Goal: Information Seeking & Learning: Learn about a topic

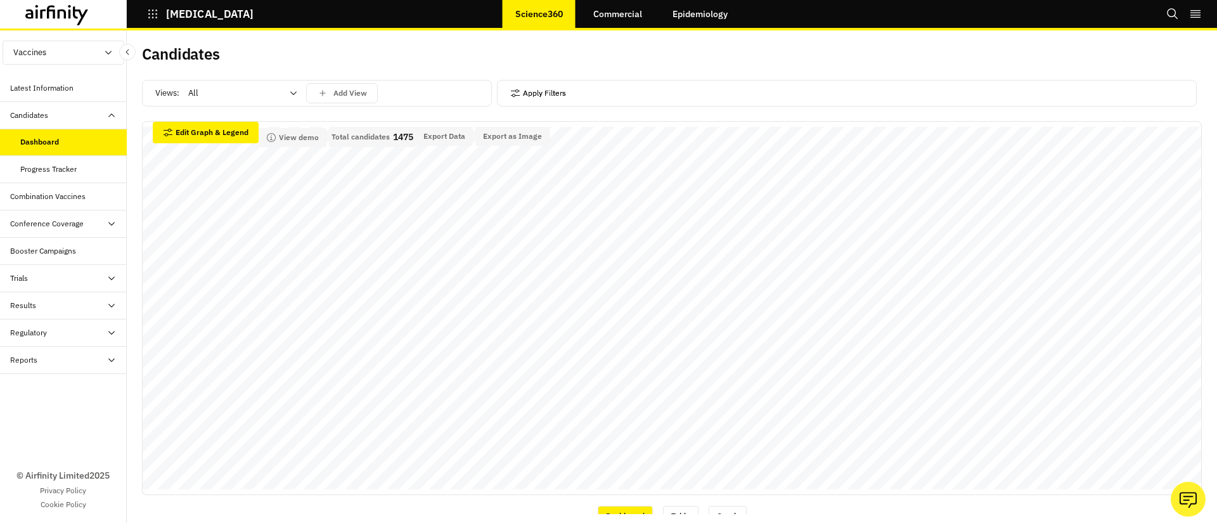
click at [562, 91] on button "Apply Filters" at bounding box center [538, 93] width 56 height 20
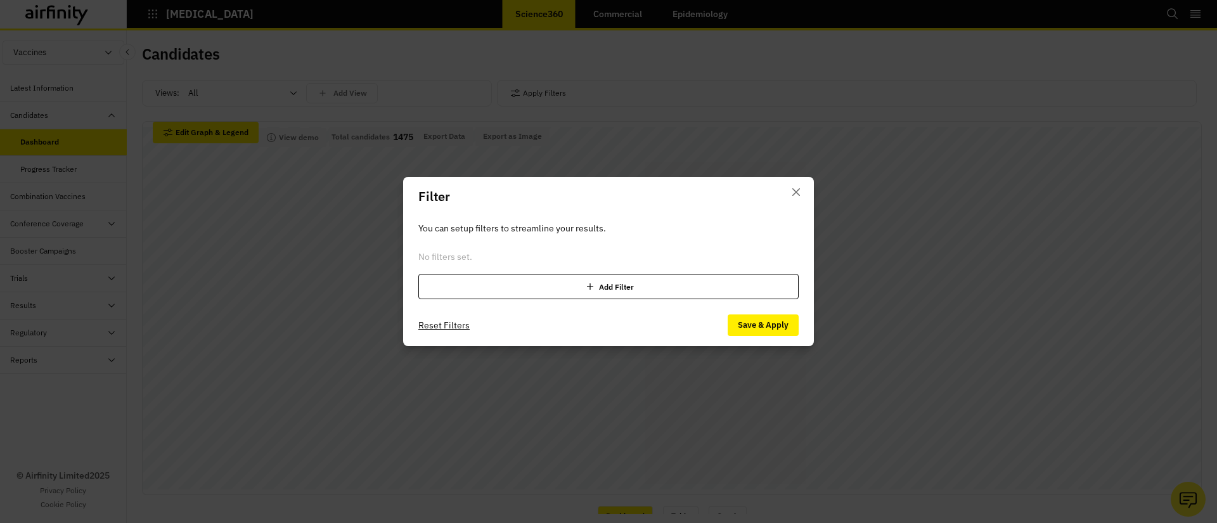
click at [544, 282] on div "Add Filter" at bounding box center [608, 286] width 380 height 25
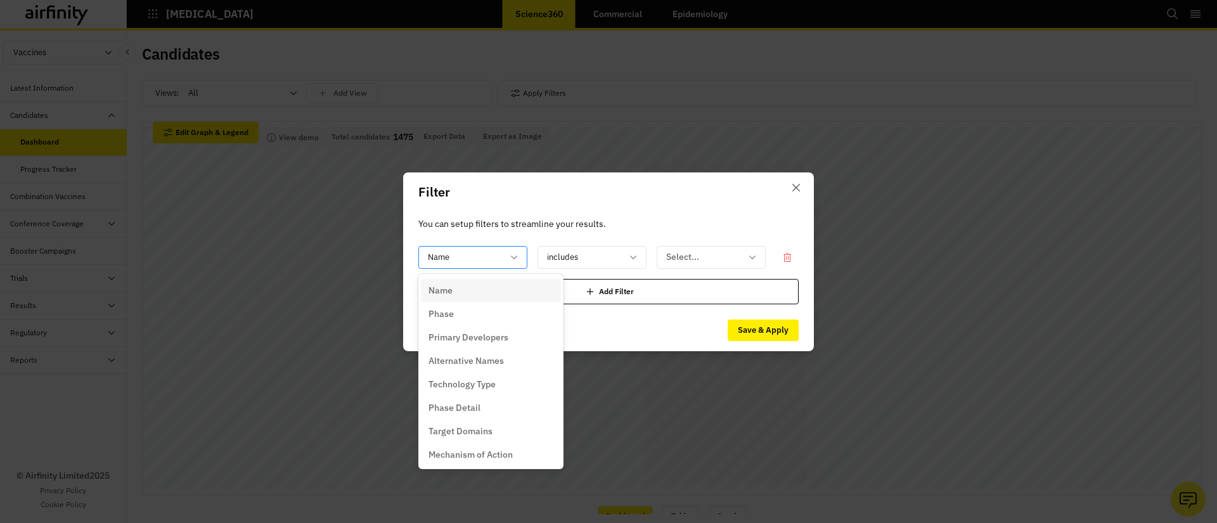
click at [499, 265] on div "Name" at bounding box center [464, 257] width 90 height 21
click at [463, 316] on div "Phase" at bounding box center [490, 313] width 125 height 13
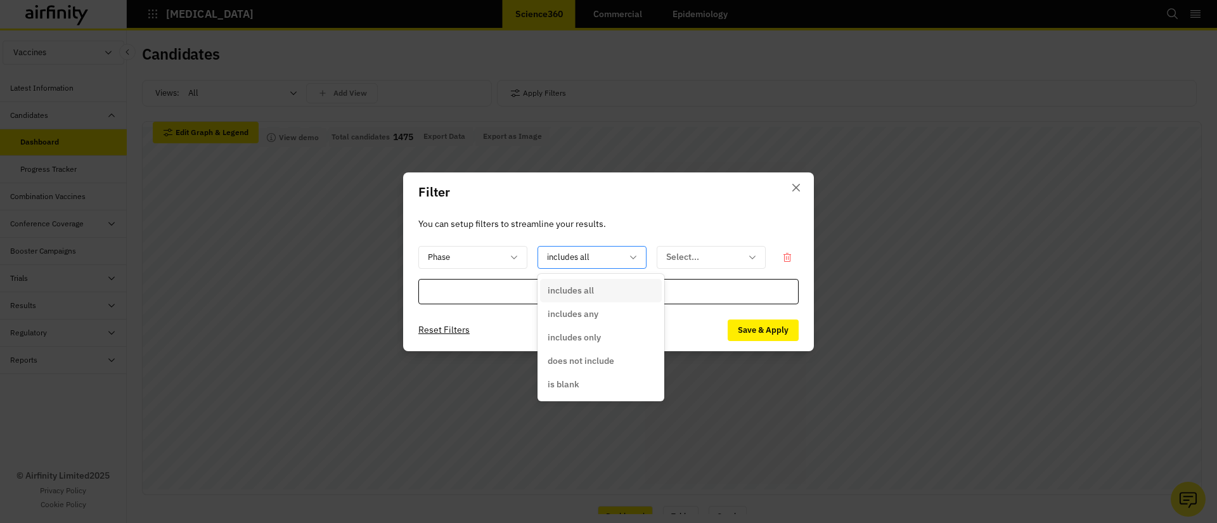
click at [623, 255] on div "includes all" at bounding box center [583, 257] width 90 height 21
click at [570, 362] on p "does not include" at bounding box center [581, 360] width 67 height 13
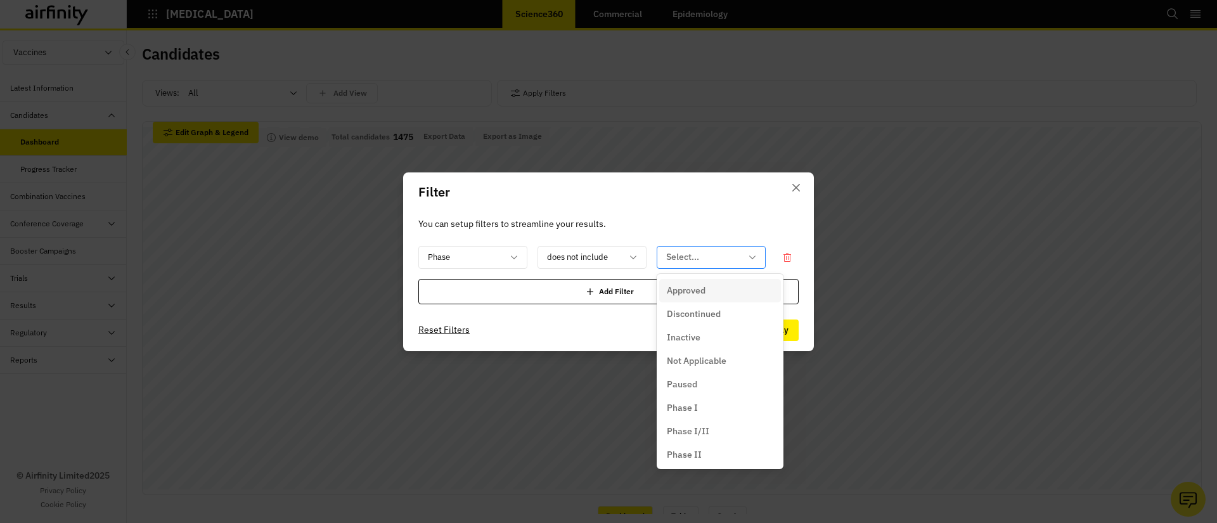
click at [728, 249] on div at bounding box center [703, 257] width 75 height 16
click at [700, 340] on div "Inactive" at bounding box center [720, 337] width 106 height 13
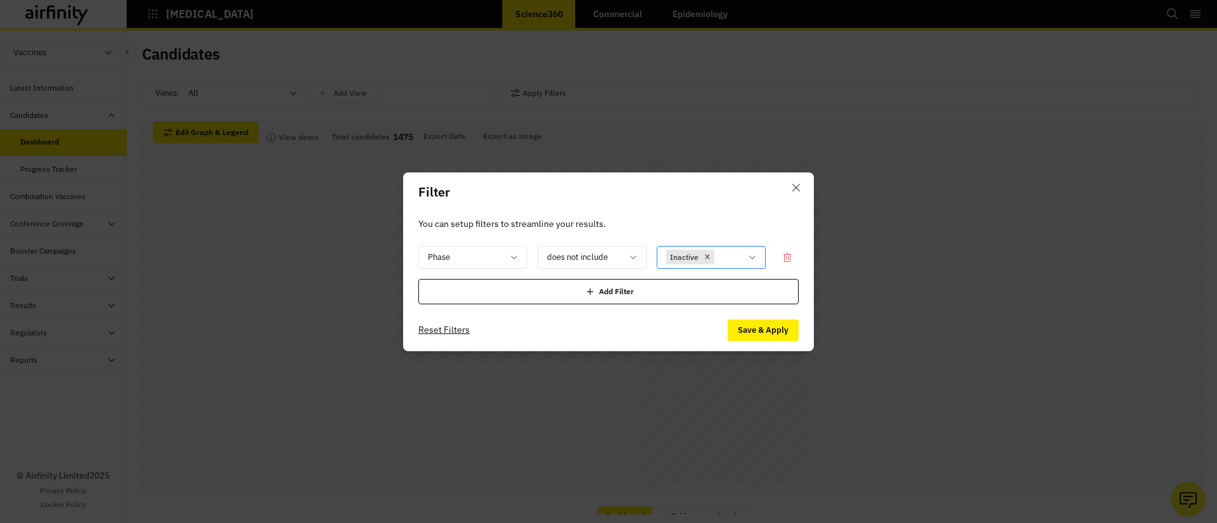
click at [732, 256] on div at bounding box center [729, 257] width 24 height 16
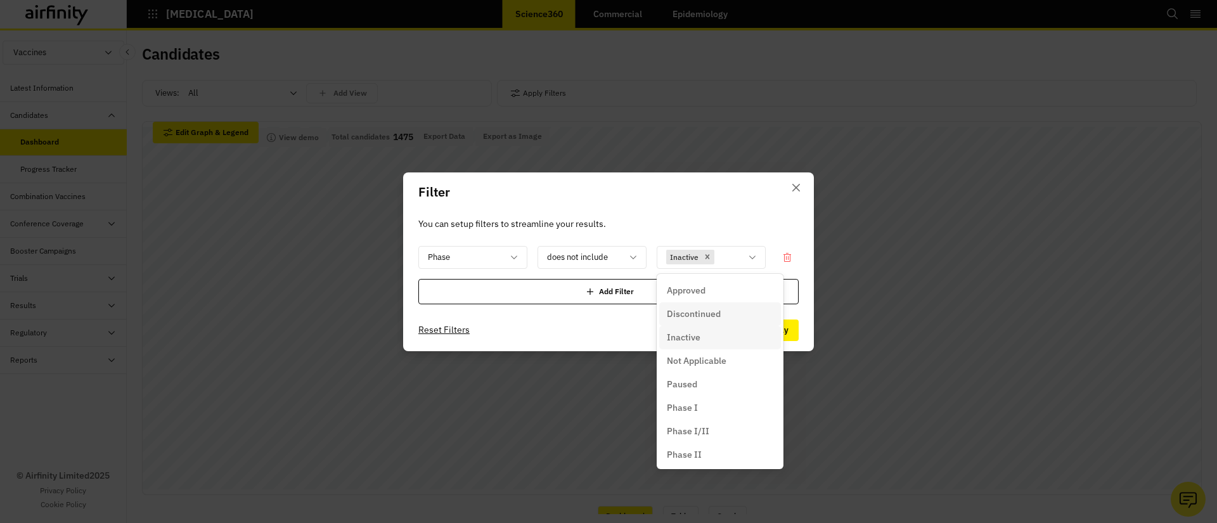
click at [695, 308] on p "Discontinued" at bounding box center [694, 313] width 54 height 13
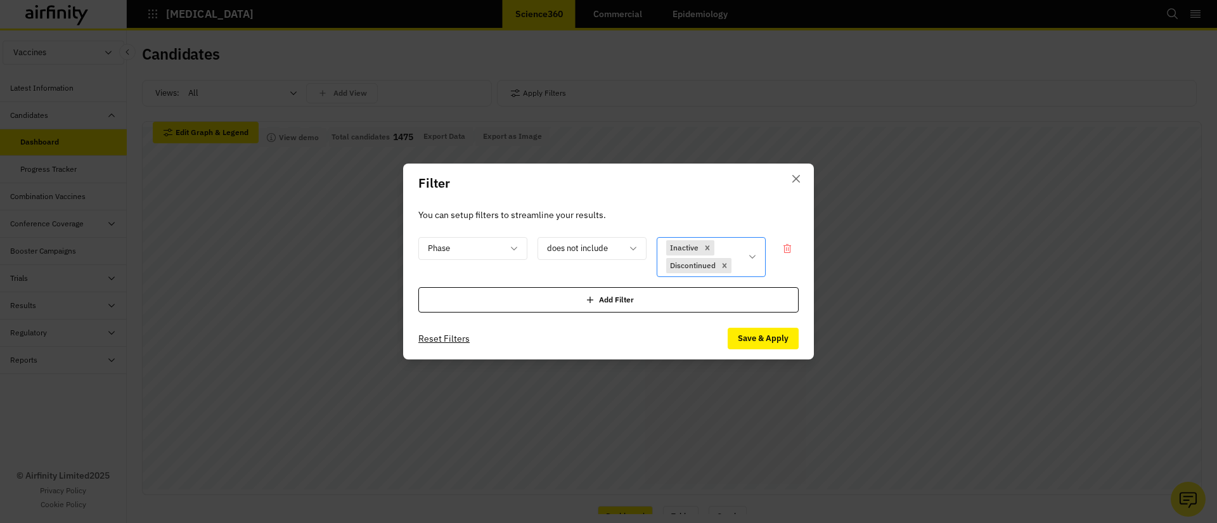
click at [735, 248] on div "Inactive Discontinued" at bounding box center [702, 257] width 90 height 39
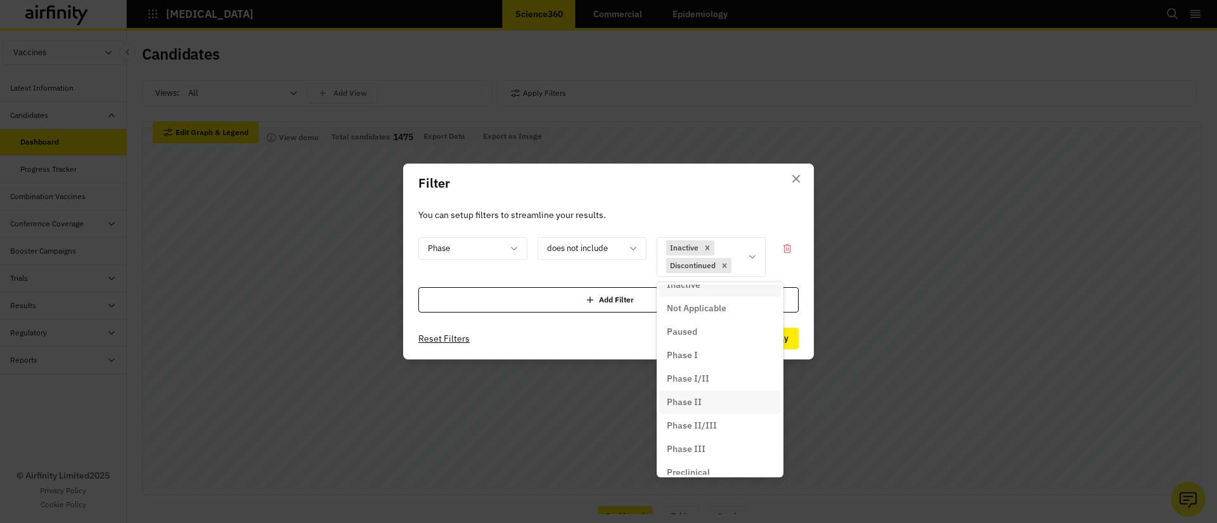
scroll to position [96, 0]
click at [693, 461] on p "Unknown" at bounding box center [686, 460] width 39 height 13
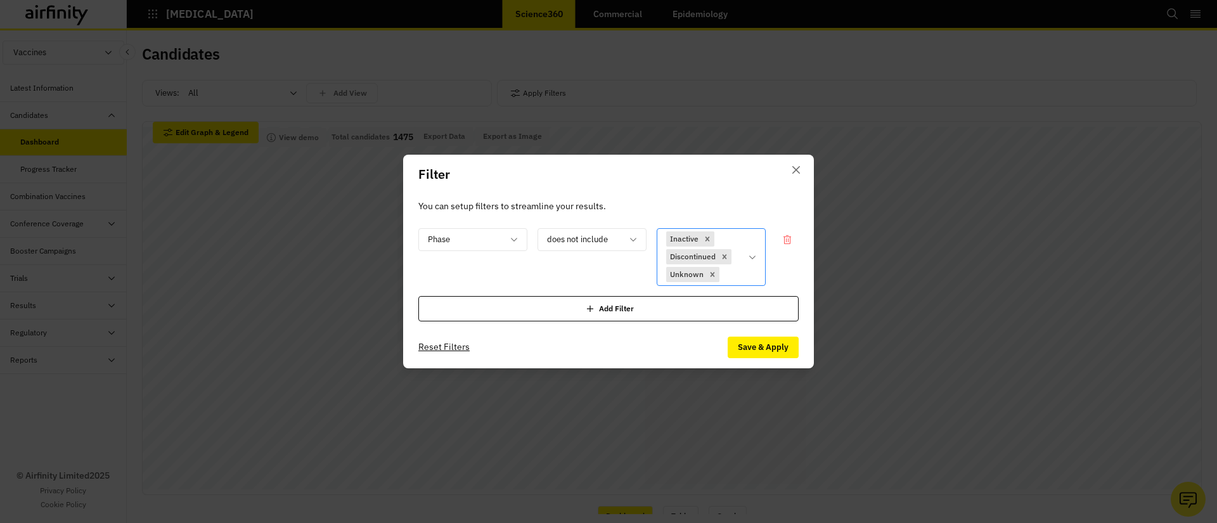
click at [741, 254] on div "Inactive Discontinued Unknown" at bounding box center [702, 257] width 90 height 56
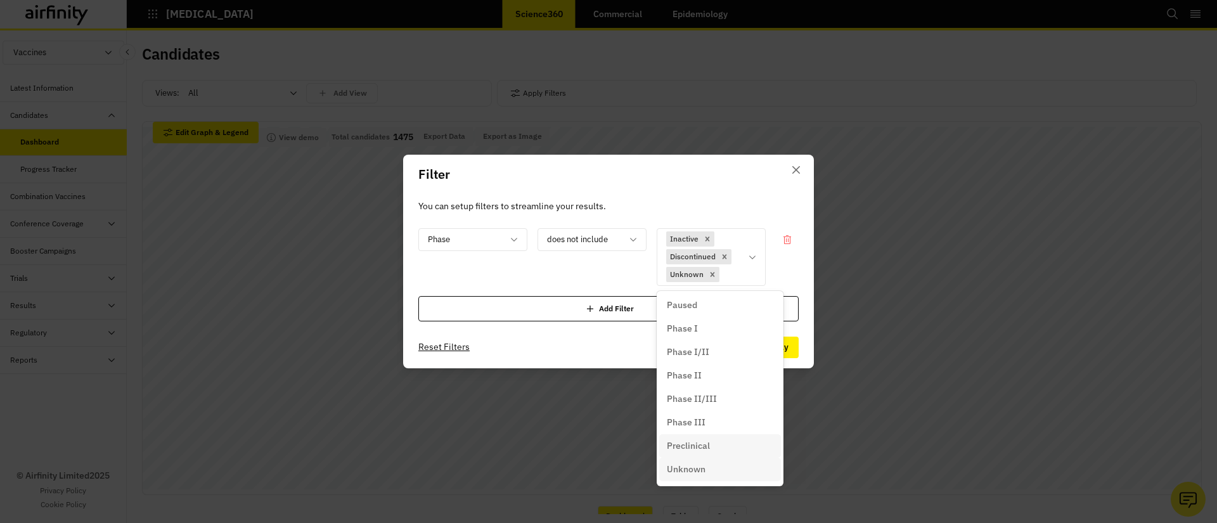
click at [688, 449] on p "Preclinical" at bounding box center [688, 445] width 43 height 13
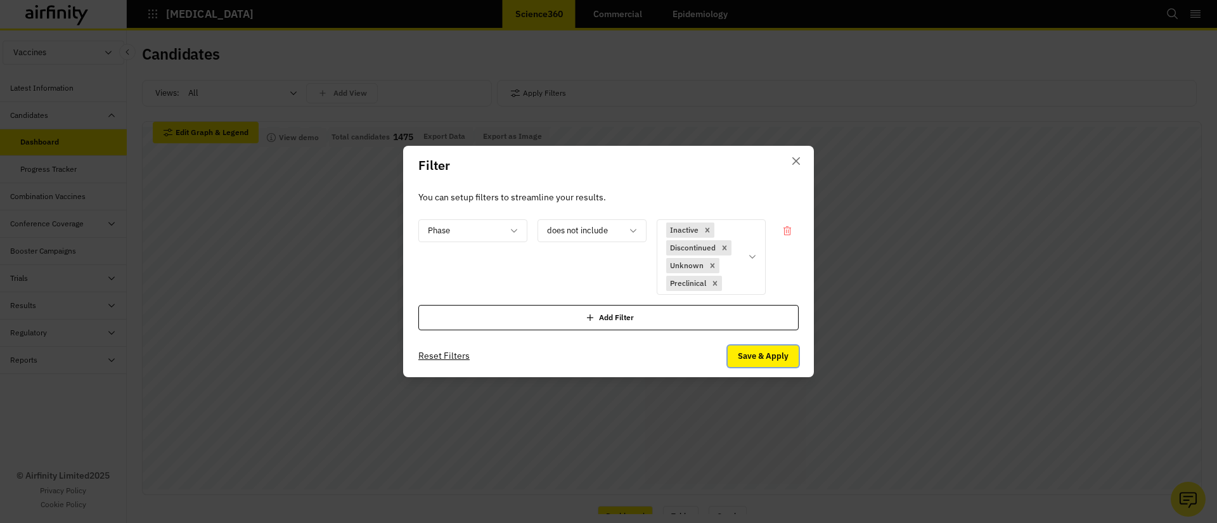
click at [749, 360] on button "Save & Apply" at bounding box center [763, 356] width 71 height 22
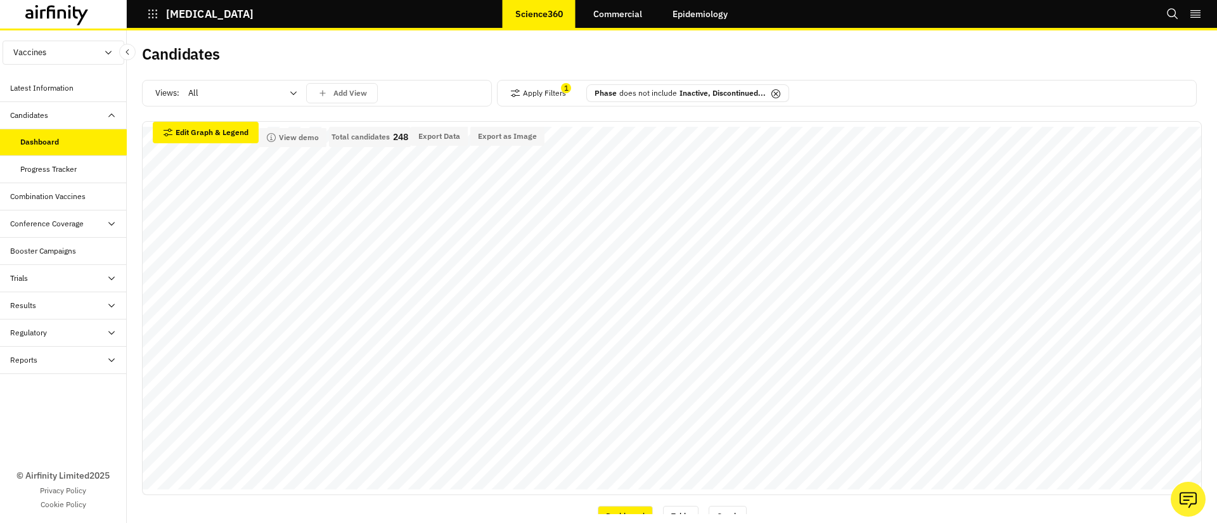
click at [638, 89] on p "does not include" at bounding box center [648, 92] width 58 height 11
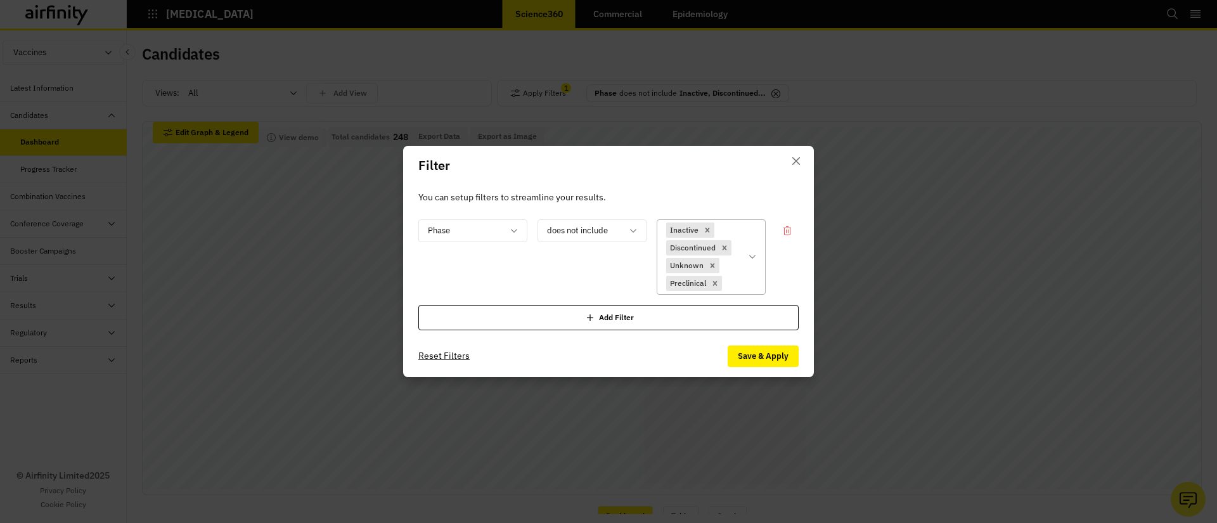
click at [752, 264] on div "Inactive Discontinued Unknown Preclinical" at bounding box center [711, 256] width 109 height 75
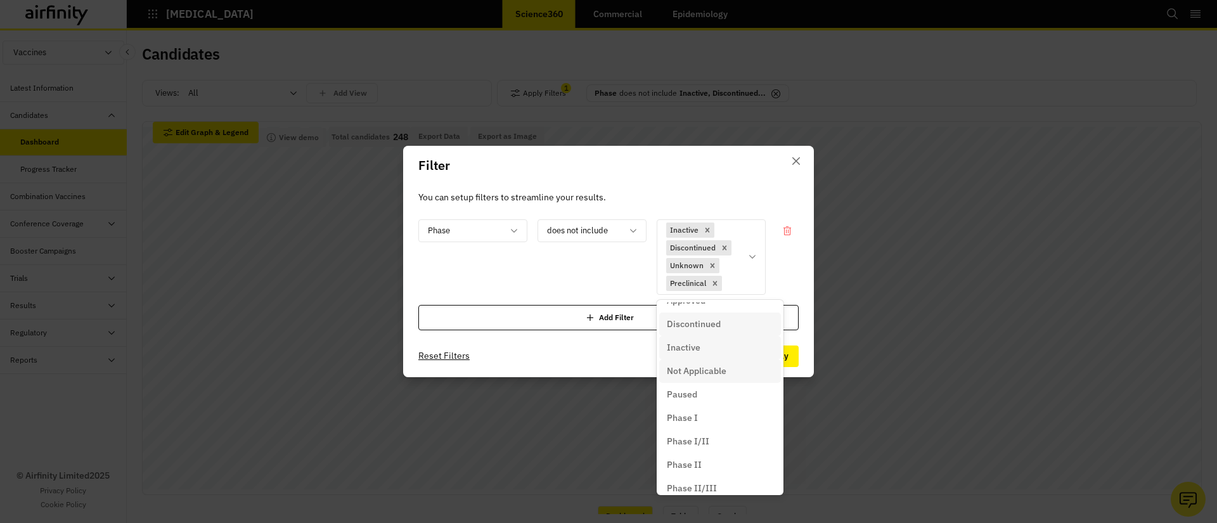
scroll to position [0, 0]
click at [699, 373] on p "Not Applicable" at bounding box center [697, 379] width 60 height 13
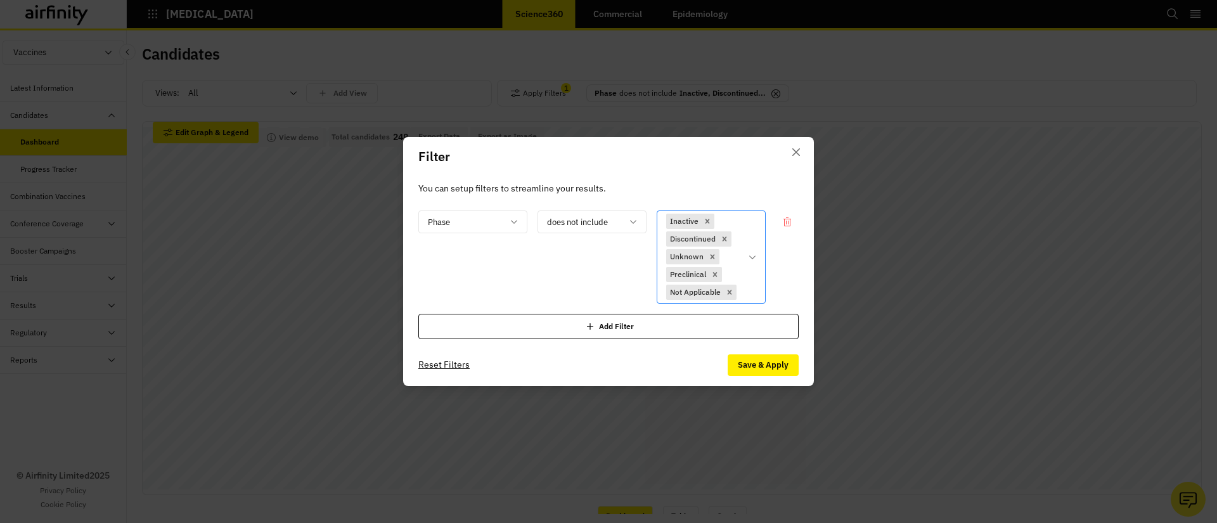
click at [764, 262] on div "Inactive Discontinued Unknown Preclinical Not Applicable" at bounding box center [711, 256] width 109 height 93
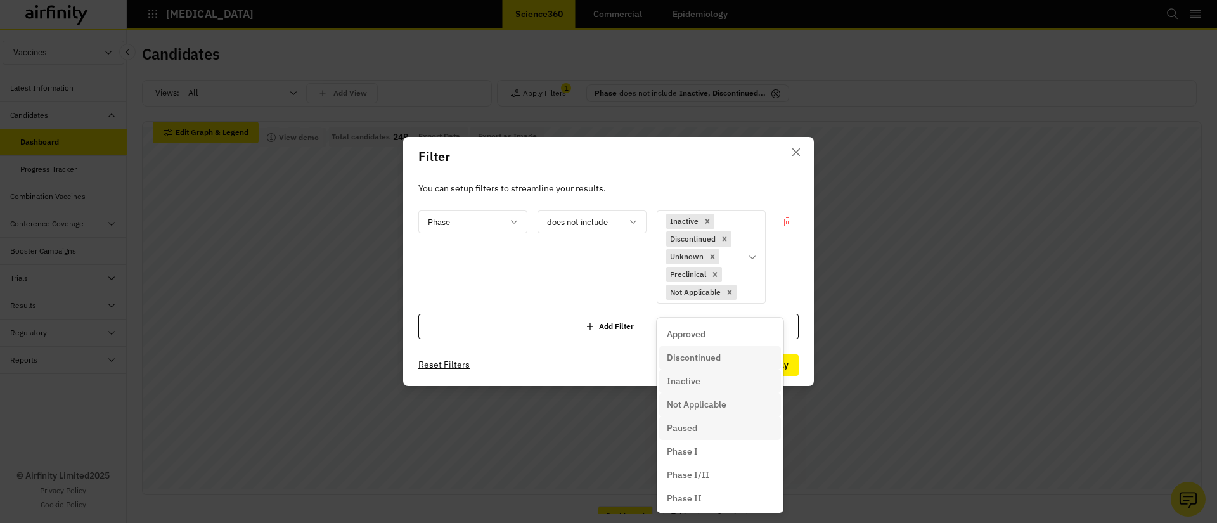
scroll to position [1, 0]
click at [706, 427] on div "Paused" at bounding box center [720, 426] width 106 height 13
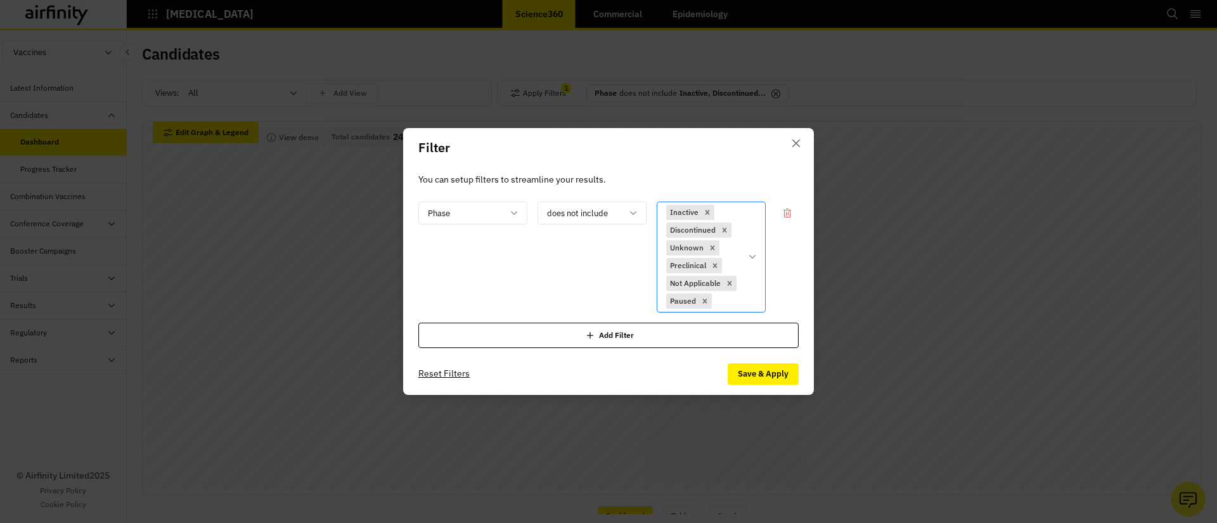
click at [749, 246] on div "Inactive Discontinued Unknown Preclinical Not Applicable Paused" at bounding box center [711, 257] width 109 height 110
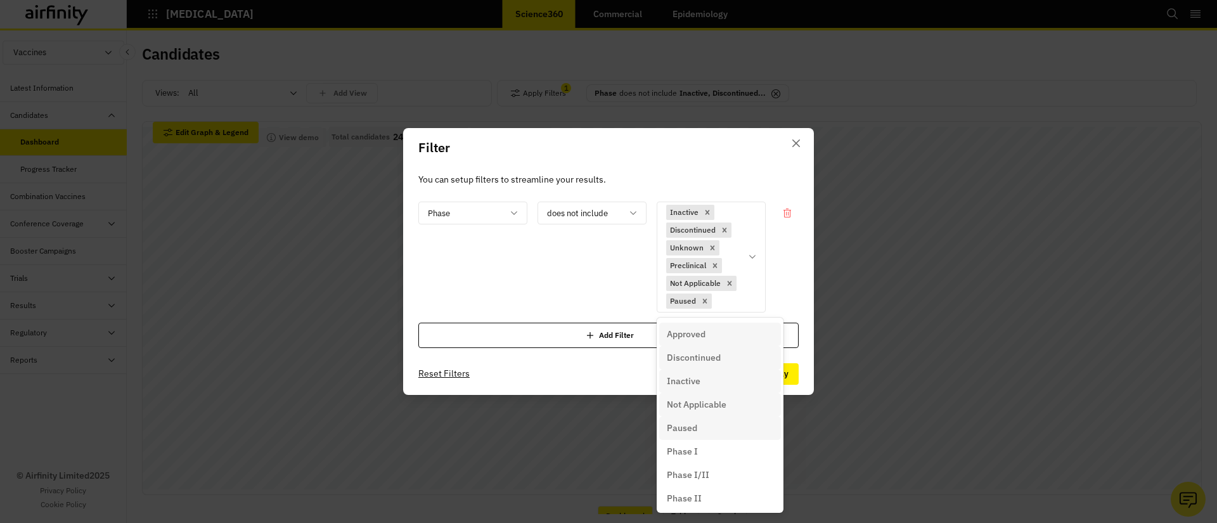
click at [679, 339] on p "Approved" at bounding box center [686, 334] width 39 height 13
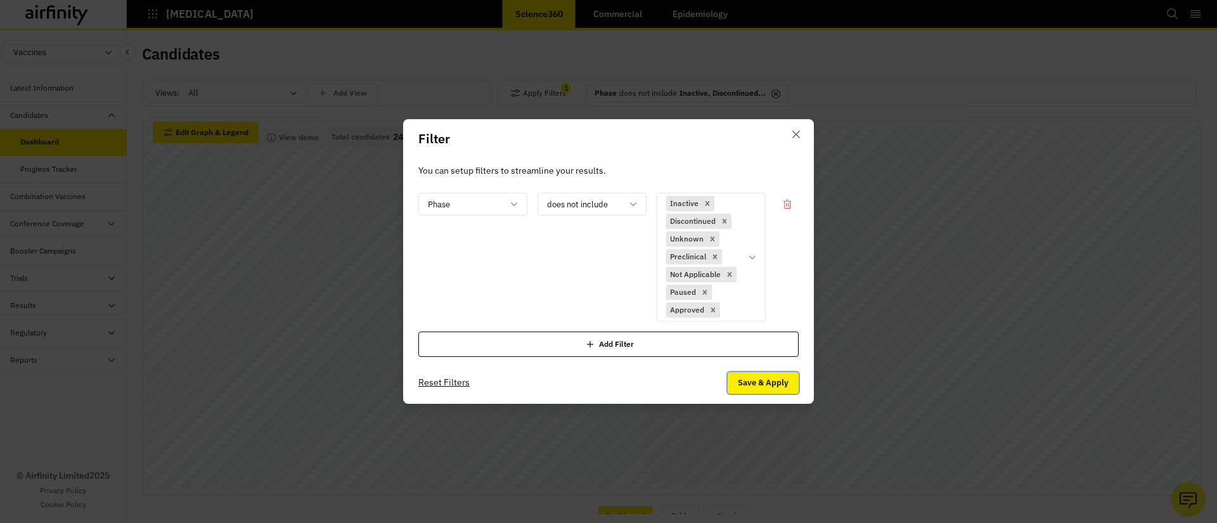
click at [745, 382] on button "Save & Apply" at bounding box center [763, 383] width 71 height 22
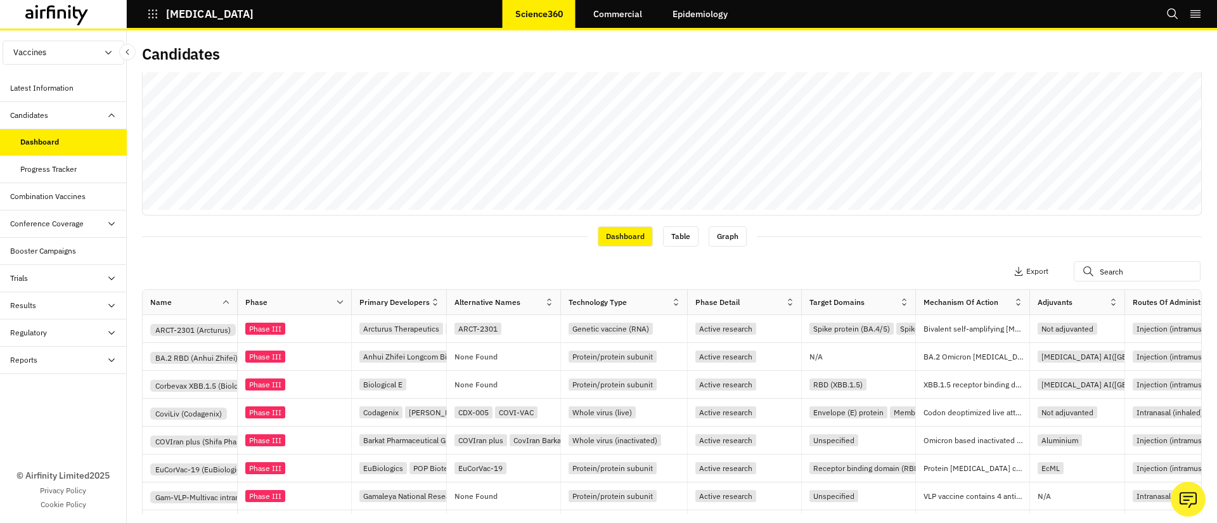
scroll to position [364, 0]
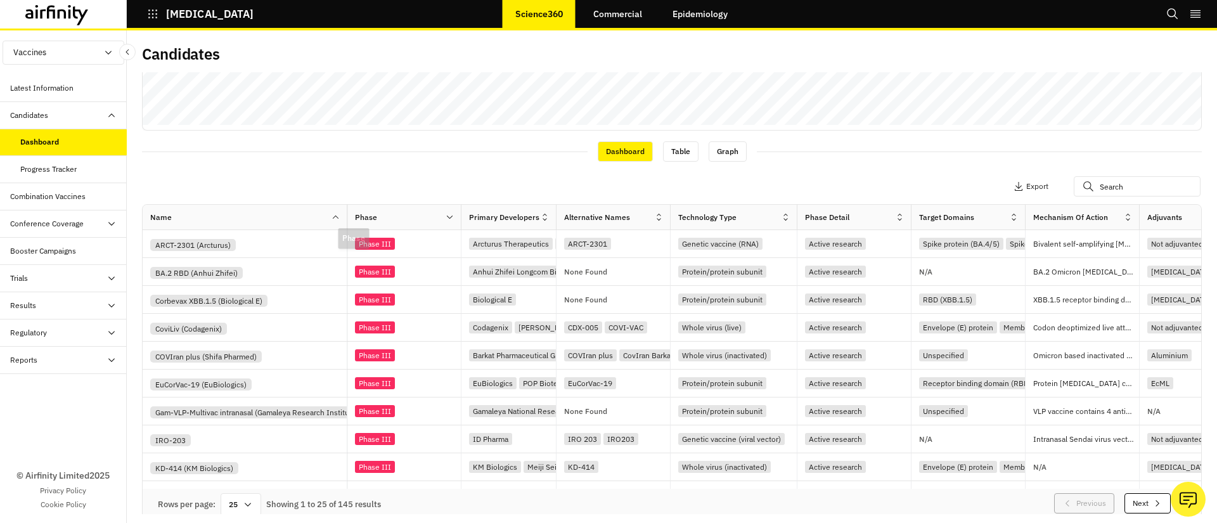
drag, startPoint x: 266, startPoint y: 217, endPoint x: 348, endPoint y: 222, distance: 81.9
click at [348, 222] on div at bounding box center [347, 217] width 6 height 15
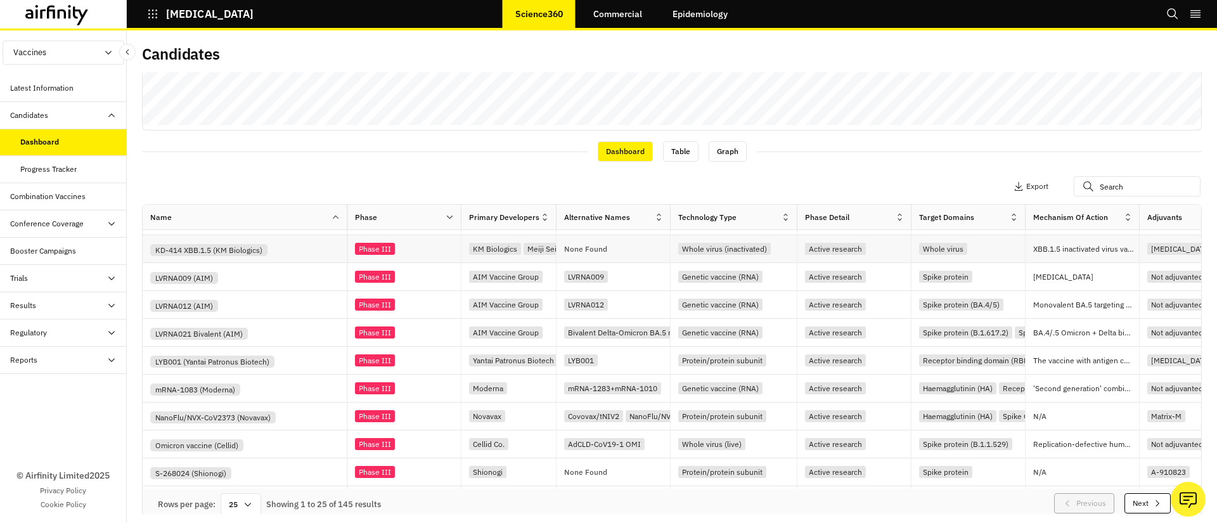
scroll to position [0, 0]
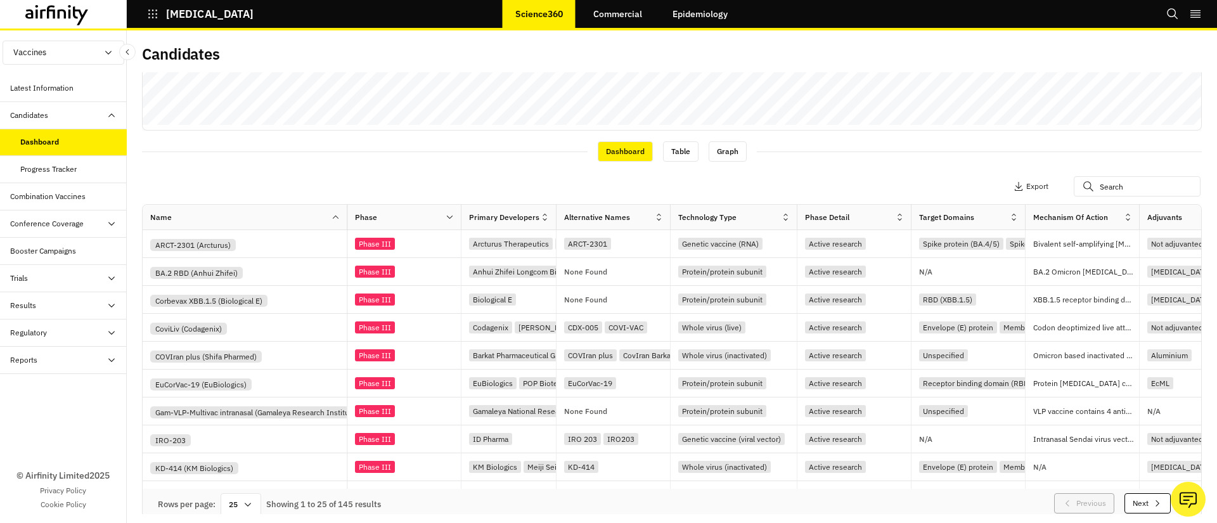
click at [44, 62] on button "Vaccines" at bounding box center [64, 53] width 122 height 24
click at [53, 96] on p "Therapeutics" at bounding box center [37, 101] width 68 height 24
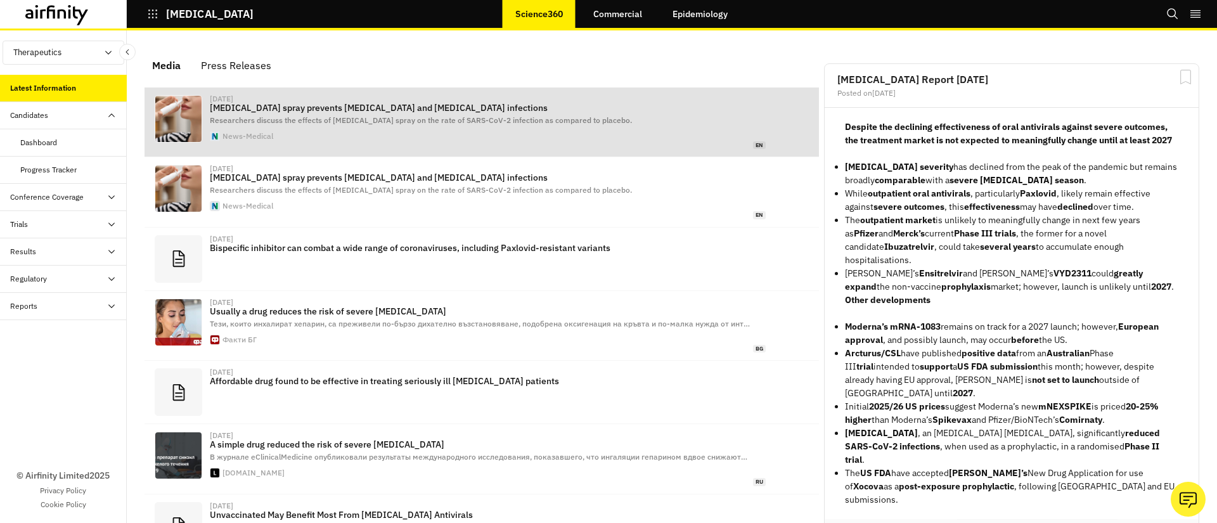
scroll to position [789, 380]
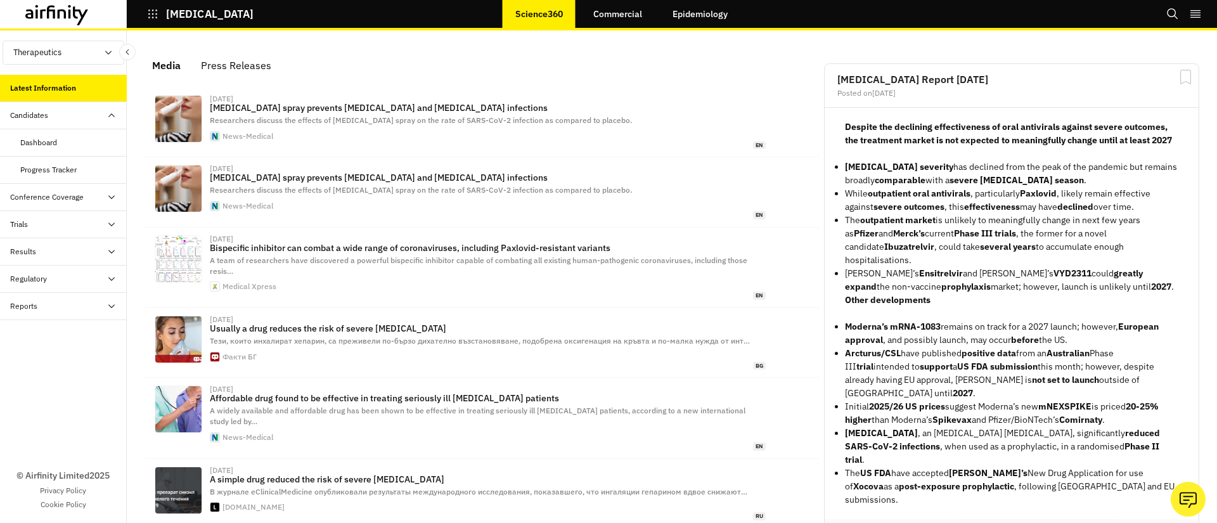
click at [77, 150] on div "Dashboard" at bounding box center [63, 142] width 127 height 27
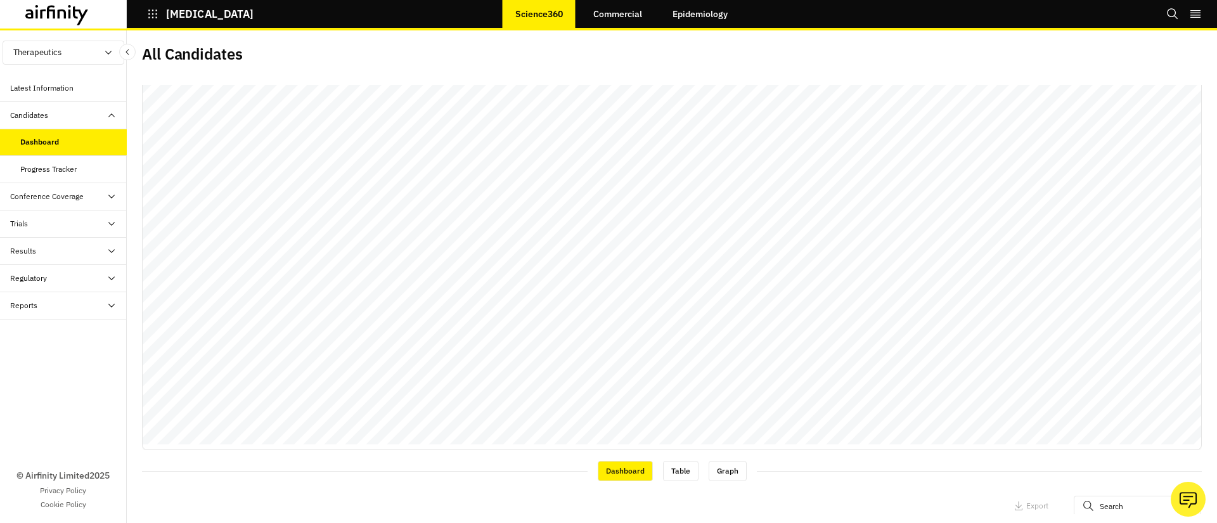
scroll to position [63, 0]
click at [41, 218] on div "Trials" at bounding box center [68, 223] width 117 height 11
click at [49, 250] on div "Table" at bounding box center [73, 250] width 106 height 11
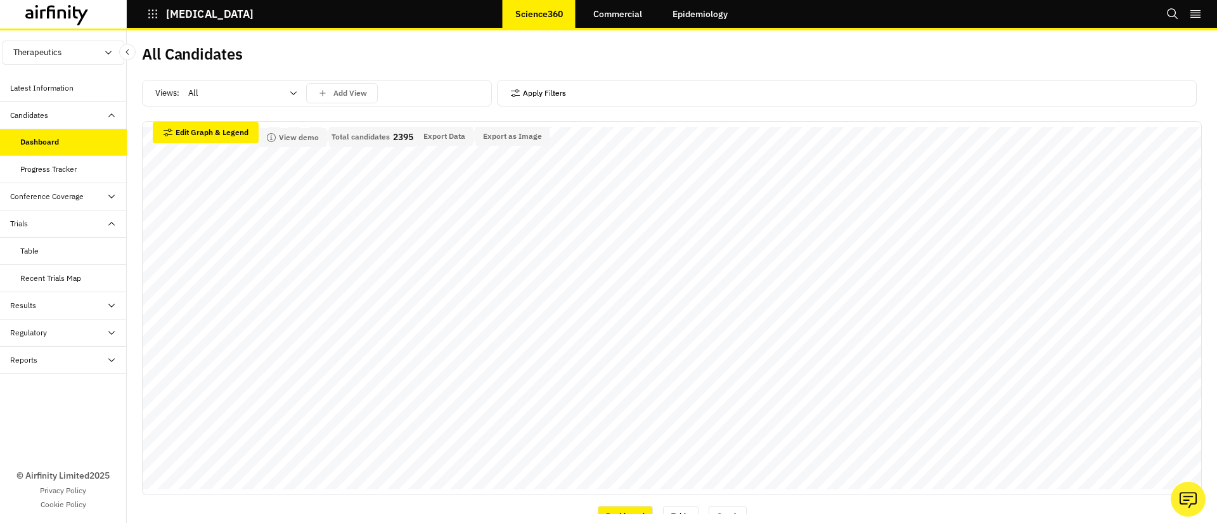
click at [518, 92] on icon "button" at bounding box center [515, 93] width 10 height 10
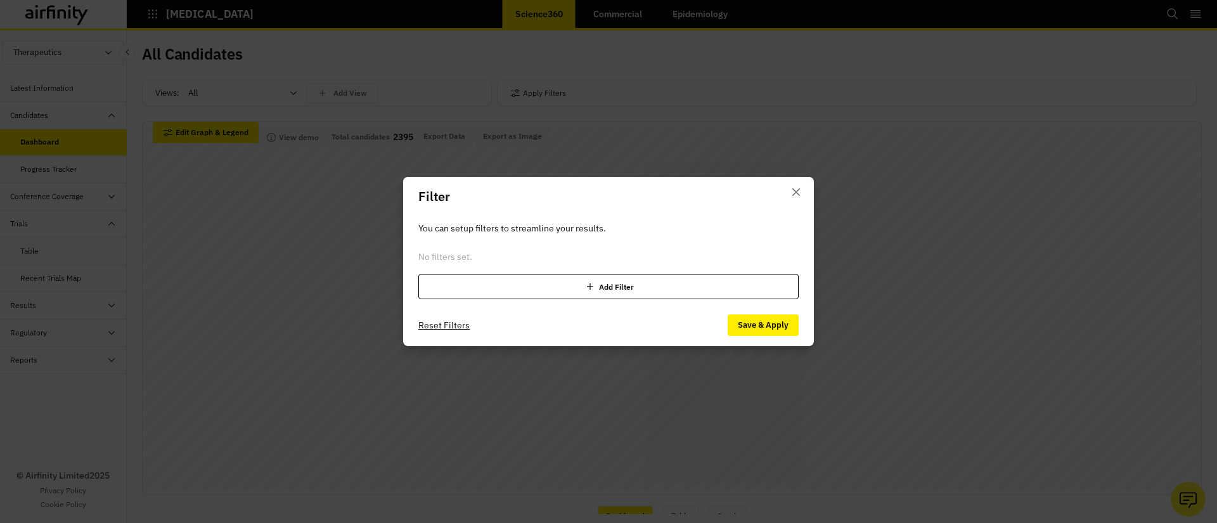
click at [474, 294] on div "Add Filter" at bounding box center [608, 286] width 380 height 25
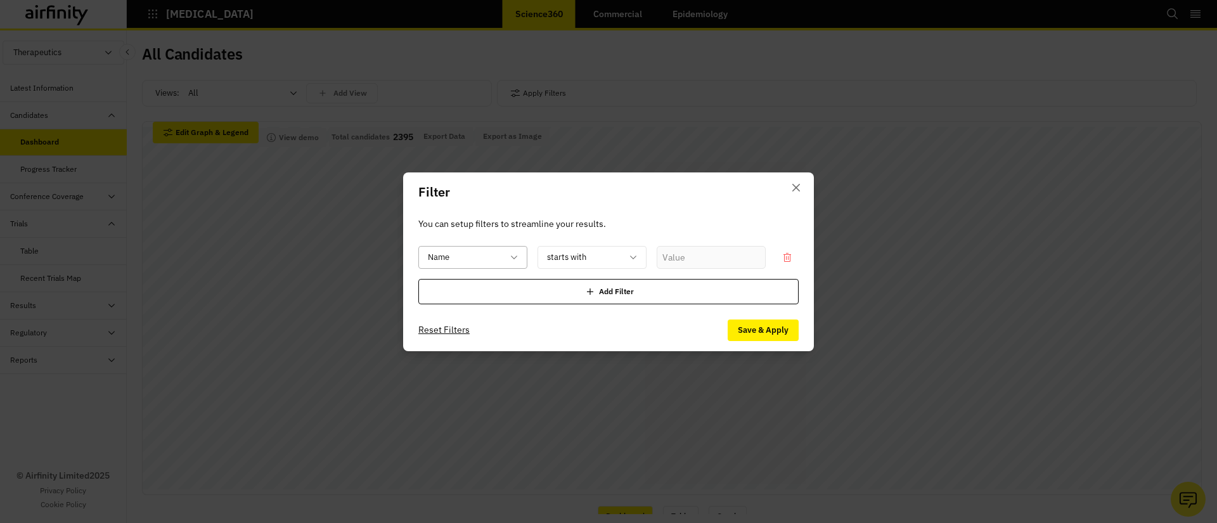
click at [506, 259] on div "Name" at bounding box center [464, 257] width 90 height 21
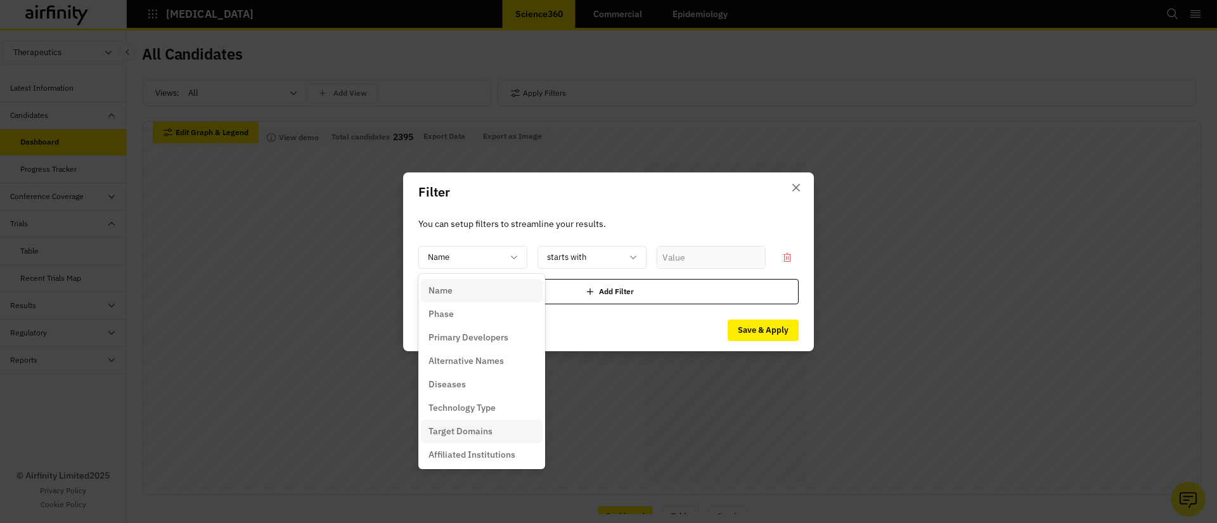
scroll to position [190, 0]
click at [590, 259] on div at bounding box center [584, 257] width 75 height 16
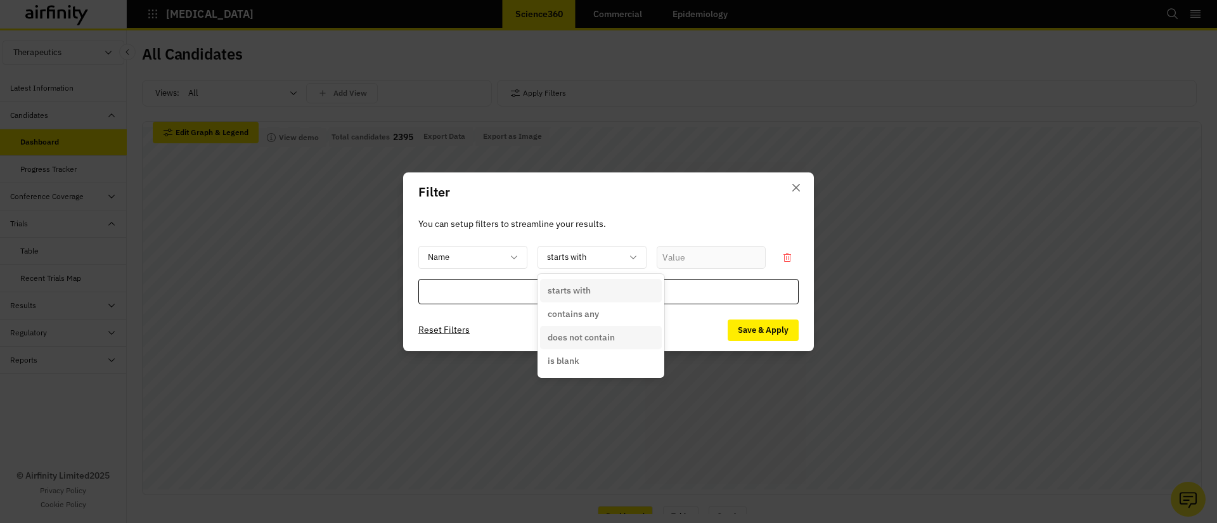
click at [579, 345] on div "does not contain" at bounding box center [601, 337] width 122 height 23
click at [456, 263] on div at bounding box center [465, 257] width 75 height 16
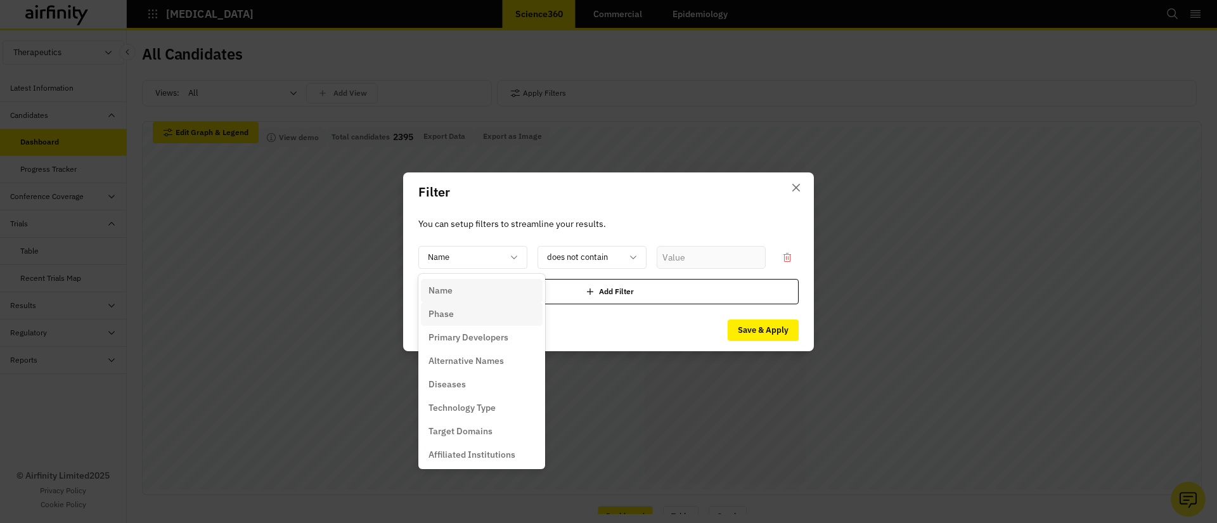
click at [454, 322] on div "Phase" at bounding box center [482, 313] width 122 height 23
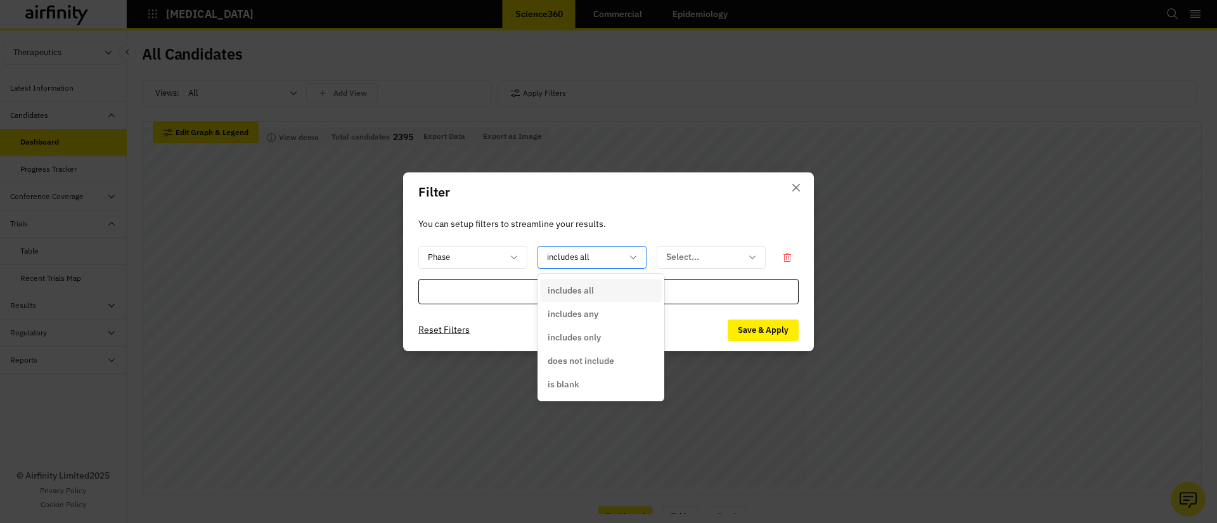
click at [593, 250] on div at bounding box center [584, 257] width 75 height 16
drag, startPoint x: 577, startPoint y: 313, endPoint x: 651, endPoint y: 287, distance: 78.2
click at [578, 313] on p "includes any" at bounding box center [573, 313] width 51 height 13
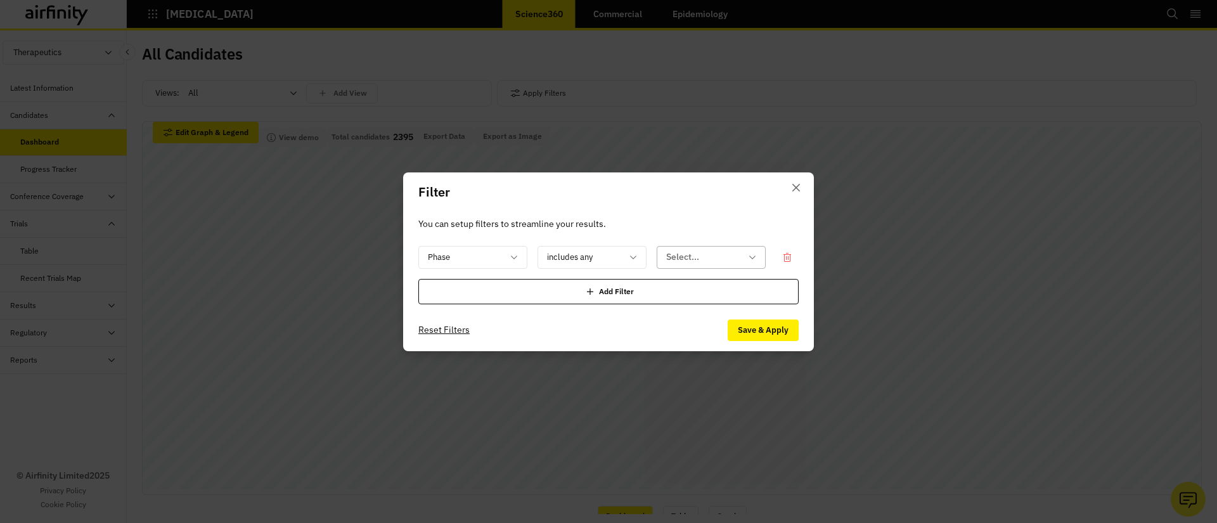
click at [689, 262] on div at bounding box center [703, 257] width 75 height 16
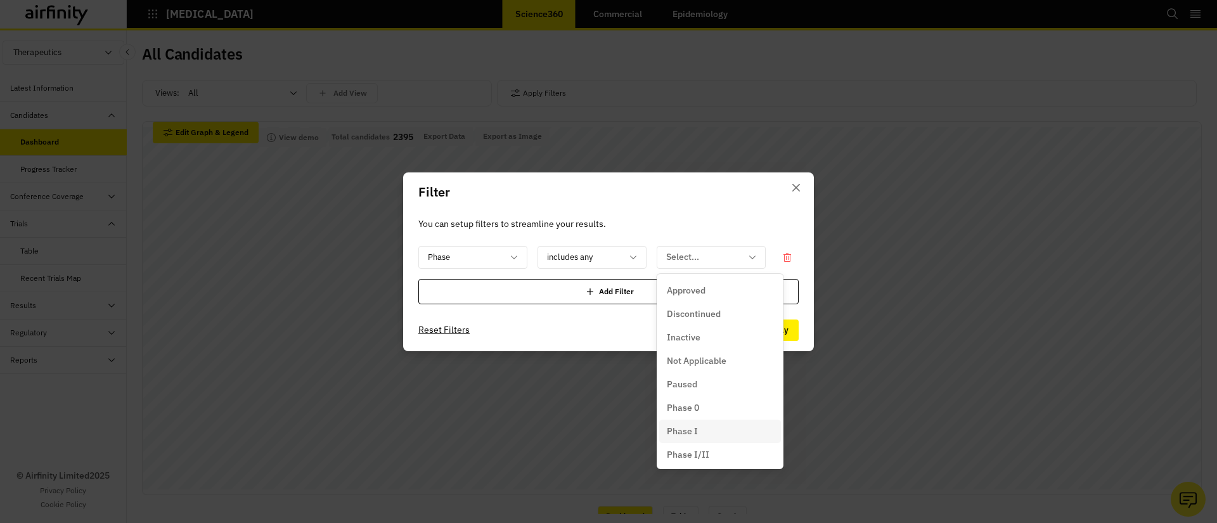
click at [686, 434] on p "Phase I" at bounding box center [682, 431] width 31 height 13
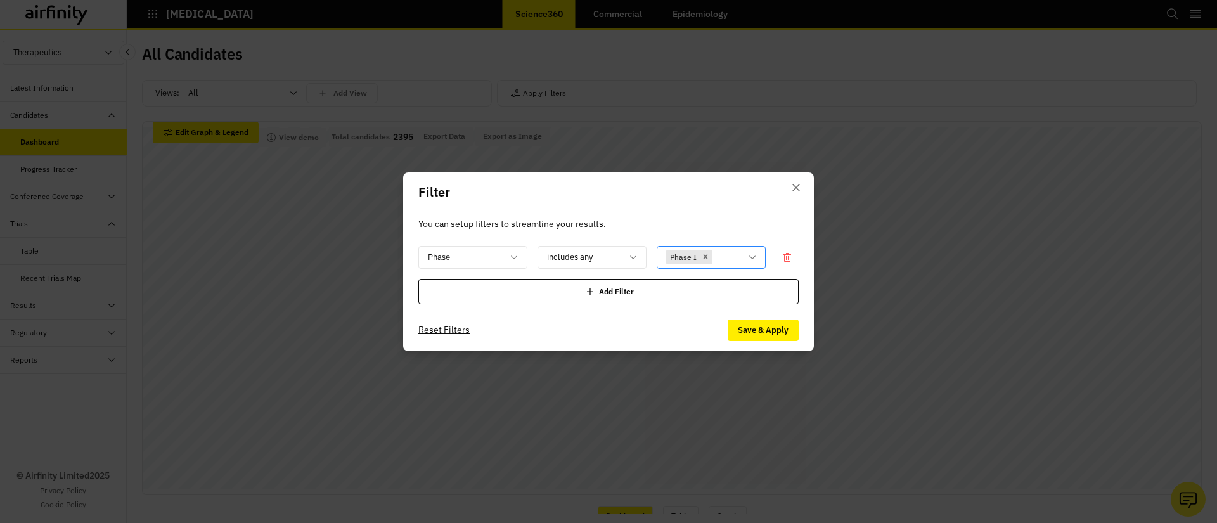
click at [735, 253] on div at bounding box center [728, 257] width 26 height 16
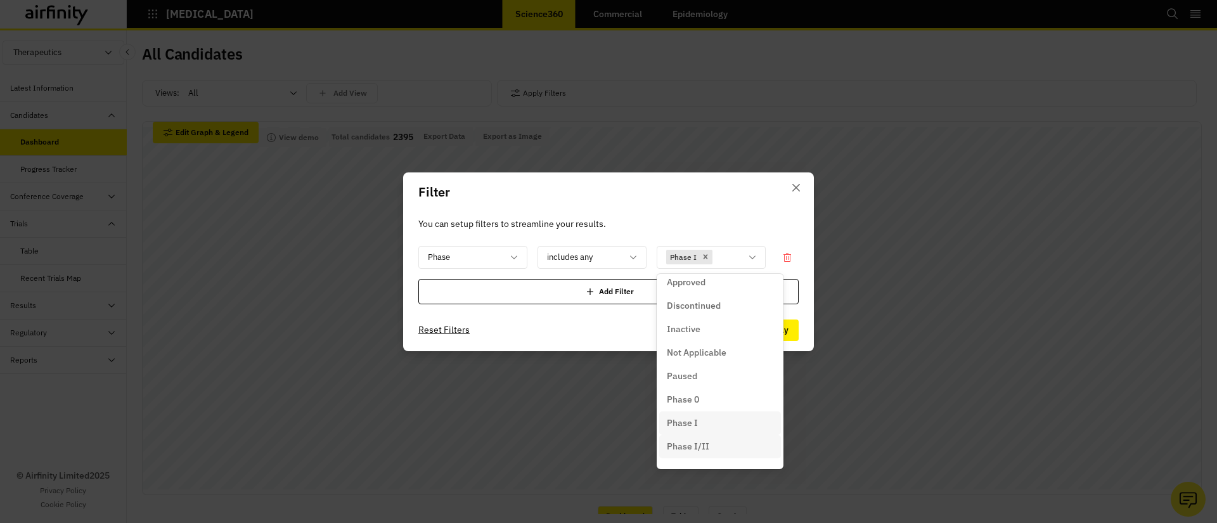
scroll to position [13, 0]
click at [699, 449] on div "Phase I/II" at bounding box center [720, 441] width 122 height 23
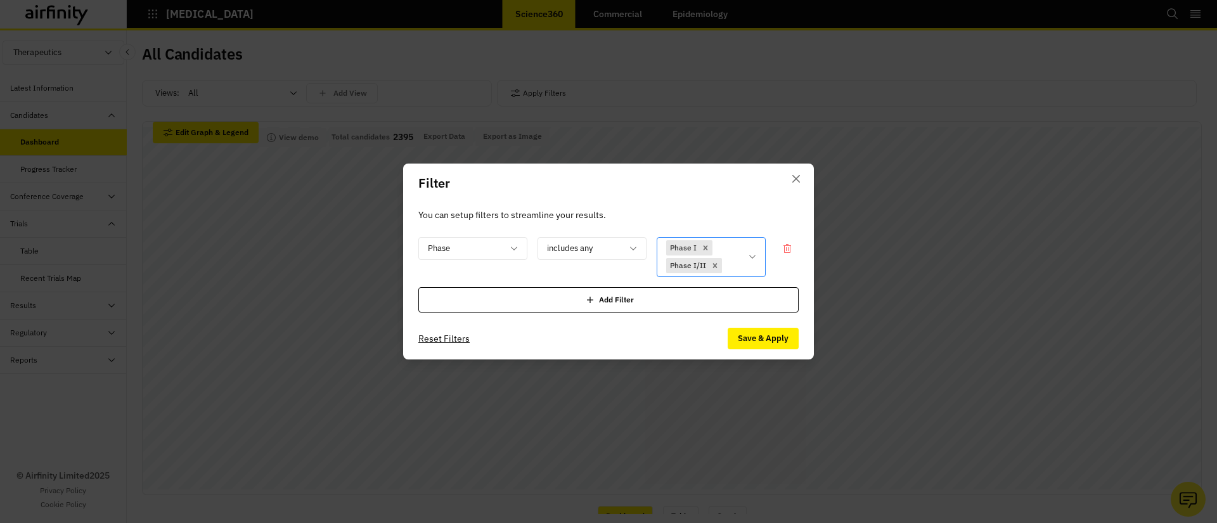
click at [745, 263] on div "Phase I Phase I/II" at bounding box center [702, 257] width 90 height 39
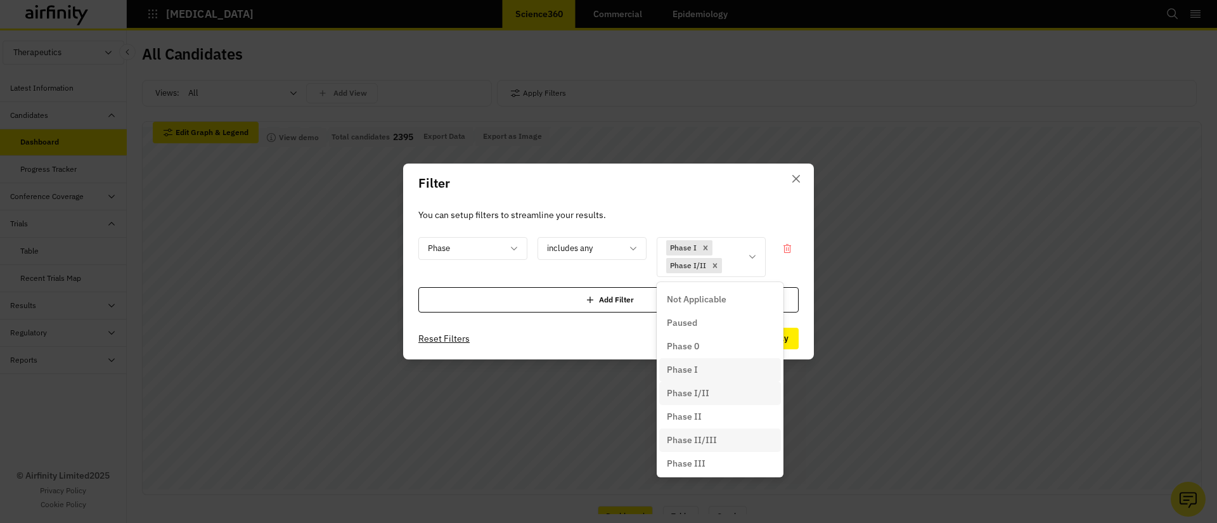
scroll to position [72, 0]
click at [699, 412] on p "Phase II" at bounding box center [684, 414] width 35 height 13
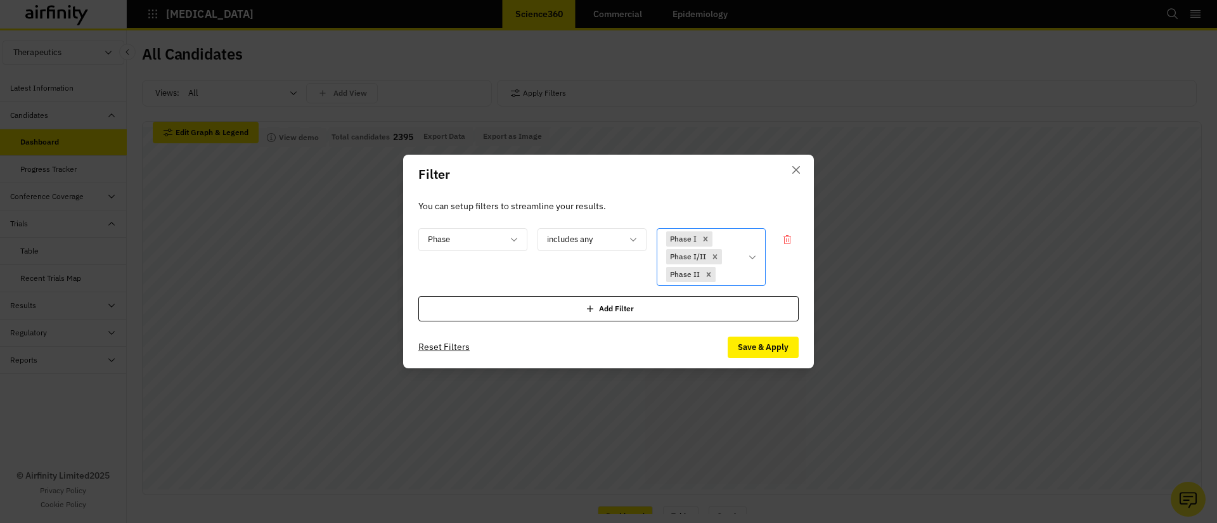
click at [741, 267] on div "Phase I Phase I/II Phase II" at bounding box center [702, 257] width 90 height 56
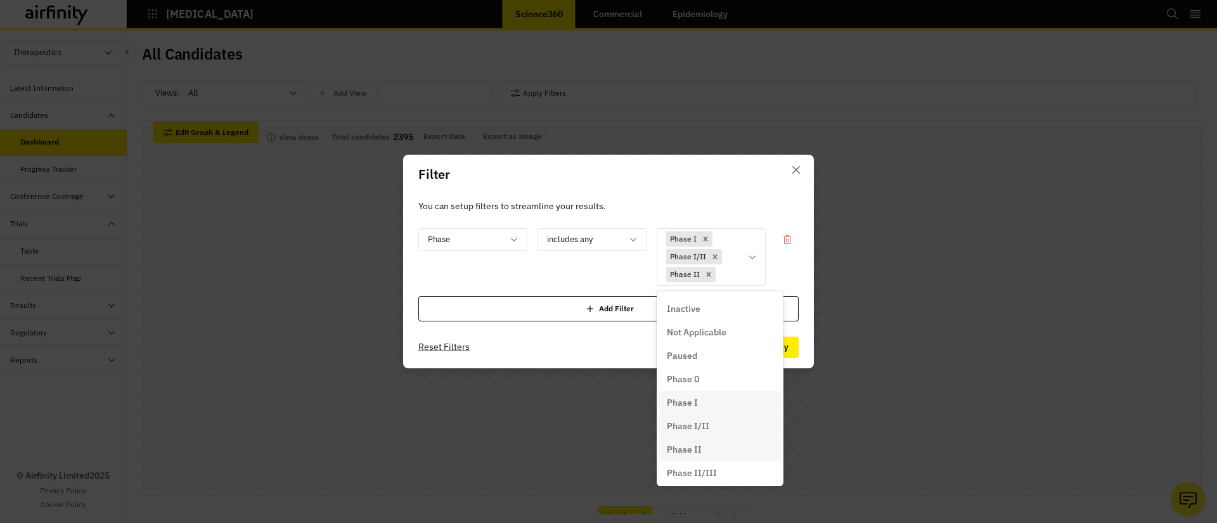
scroll to position [55, 0]
click at [694, 435] on p "Phase II" at bounding box center [684, 440] width 35 height 13
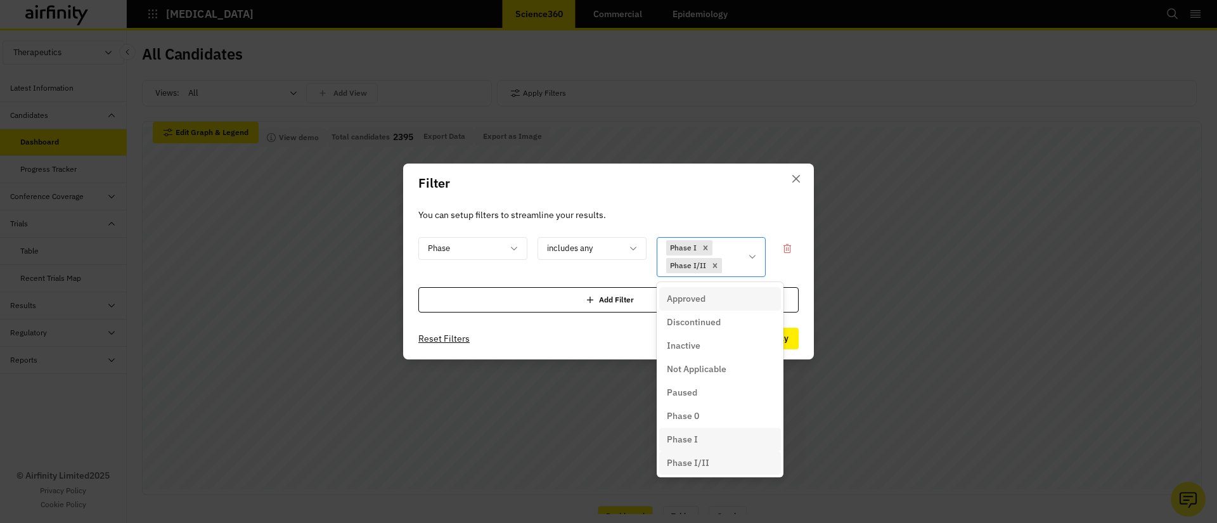
click at [747, 258] on icon at bounding box center [752, 257] width 10 height 10
click at [696, 432] on p "Phase II" at bounding box center [684, 437] width 35 height 13
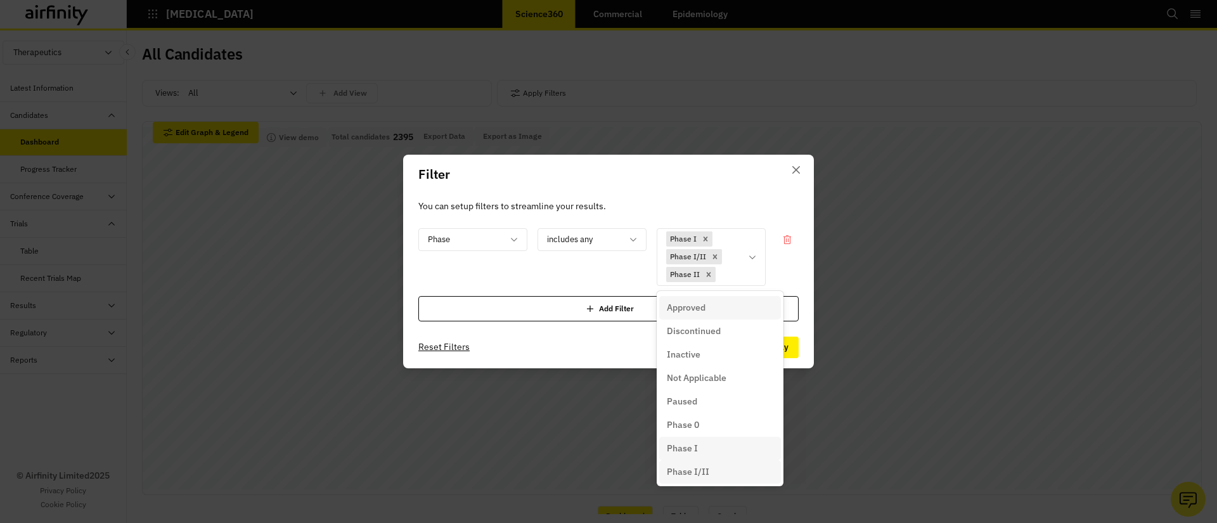
drag, startPoint x: 748, startPoint y: 269, endPoint x: 744, endPoint y: 287, distance: 18.8
click at [748, 269] on div "Phase I Phase I/II Phase II" at bounding box center [711, 257] width 109 height 58
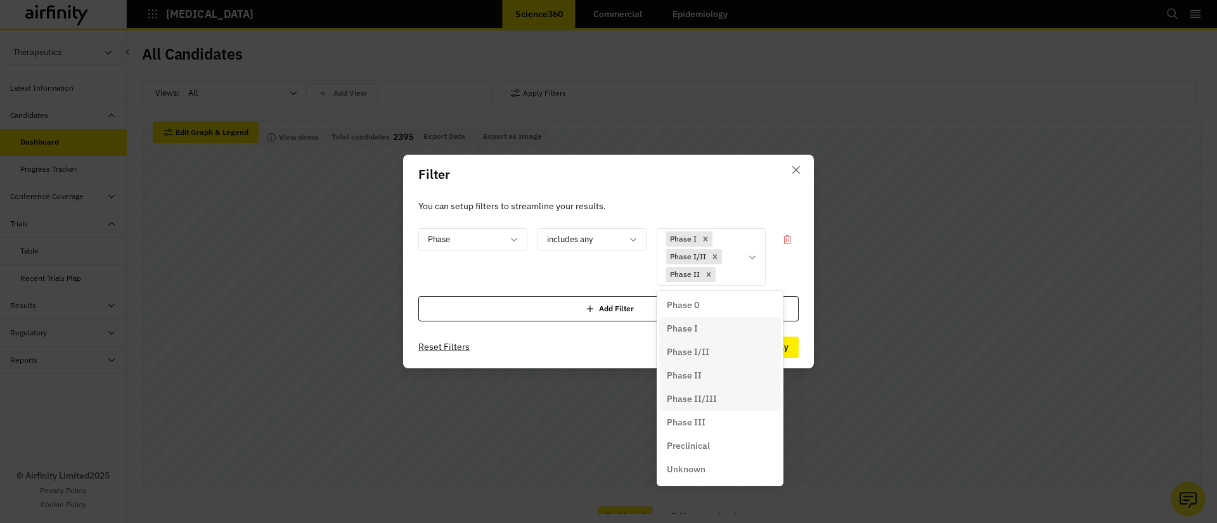
click at [710, 394] on p "Phase II/III" at bounding box center [692, 398] width 50 height 13
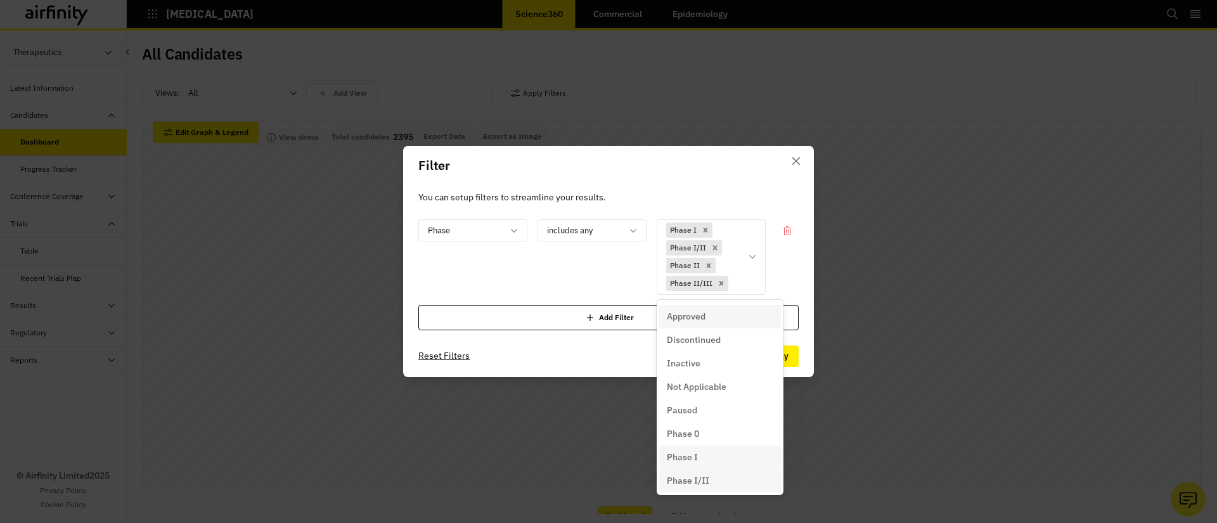
drag, startPoint x: 741, startPoint y: 236, endPoint x: 757, endPoint y: 378, distance: 143.5
click at [741, 236] on div "Phase I Phase I/II Phase II Phase II/III" at bounding box center [702, 257] width 90 height 74
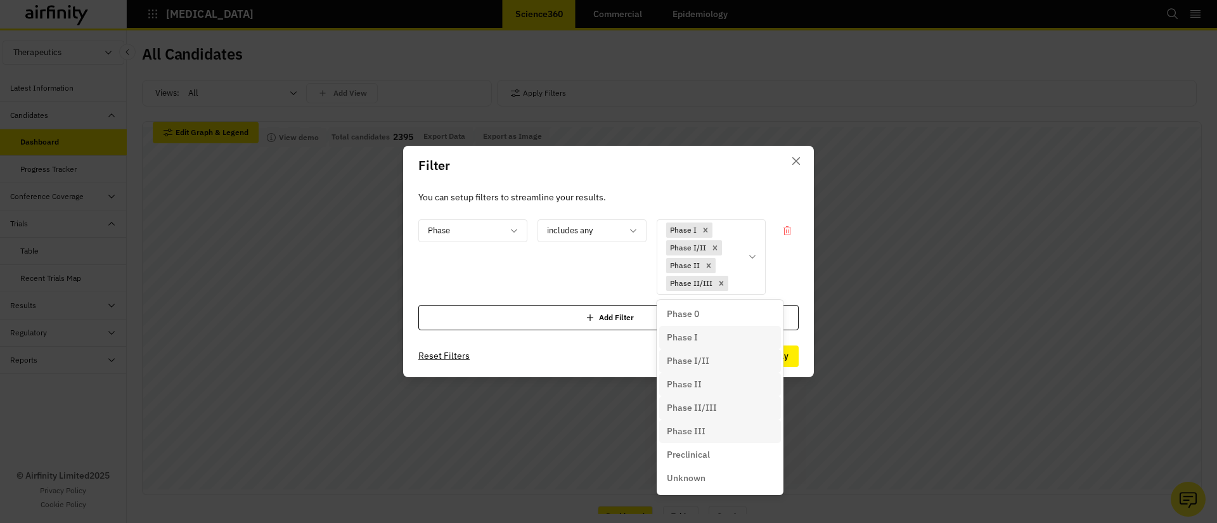
click at [702, 425] on p "Phase III" at bounding box center [686, 431] width 39 height 13
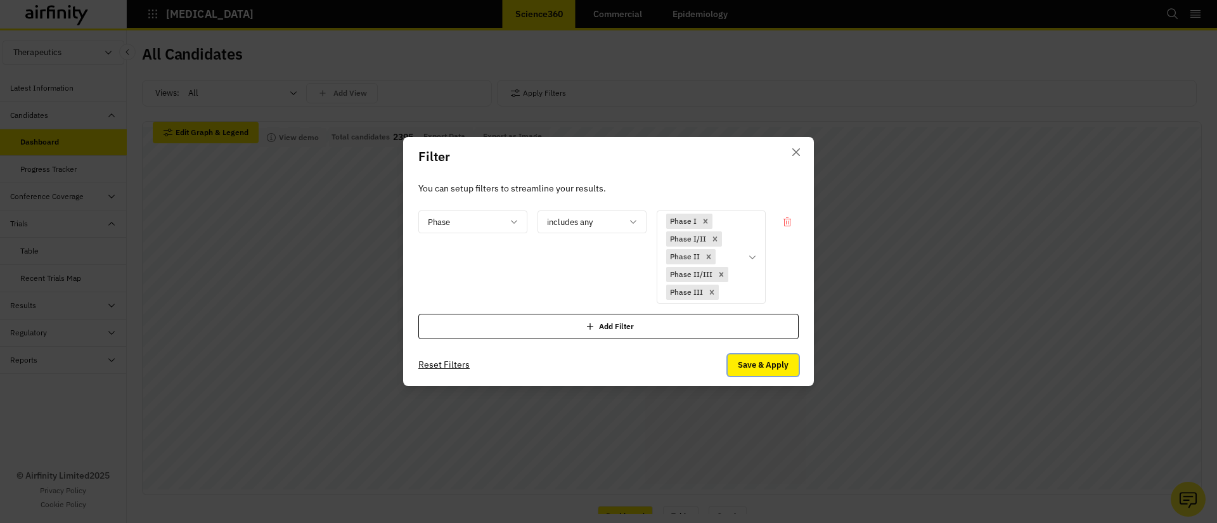
click at [759, 366] on button "Save & Apply" at bounding box center [763, 365] width 71 height 22
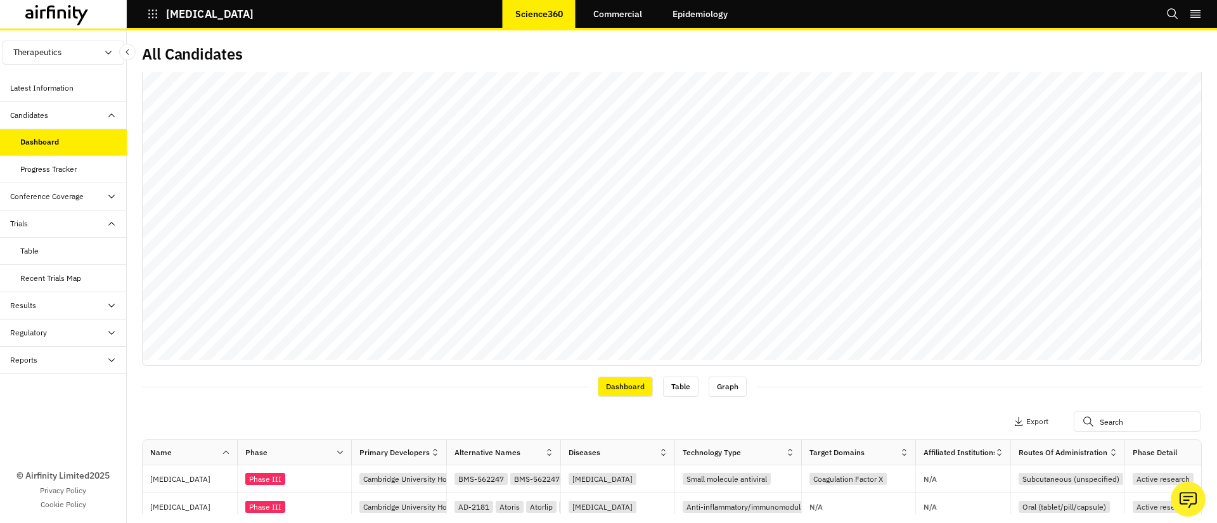
scroll to position [125, 0]
